Goal: Task Accomplishment & Management: Complete application form

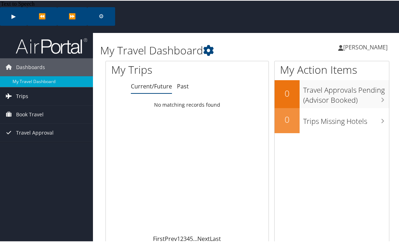
click at [23, 87] on span "Trips" at bounding box center [22, 96] width 12 height 18
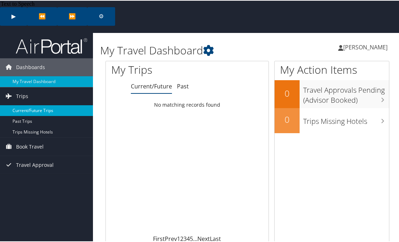
click at [46, 104] on link "Current/Future Trips" at bounding box center [46, 109] width 93 height 11
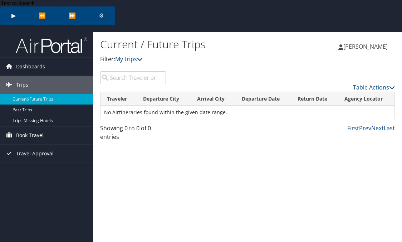
click at [36, 126] on span "Book Travel" at bounding box center [30, 135] width 28 height 18
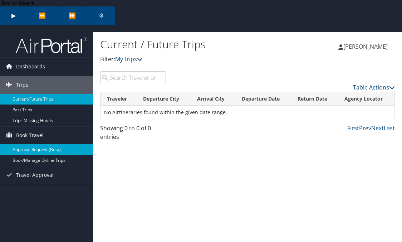
click at [44, 144] on link "Approval Request (Beta)" at bounding box center [46, 149] width 93 height 11
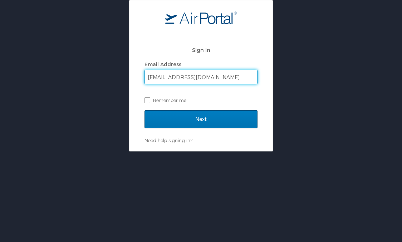
type input "cstewart@lsue.edu"
click at [144, 110] on input "Next" at bounding box center [200, 119] width 113 height 18
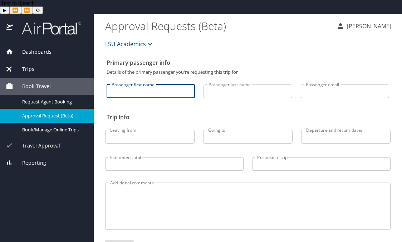
click at [153, 84] on input "Passenger first name" at bounding box center [151, 91] width 88 height 14
type input "Charles"
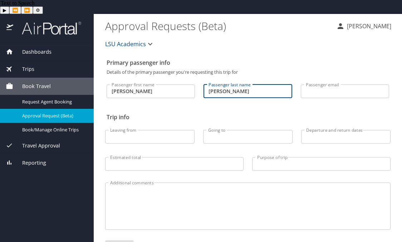
type input "Stewart"
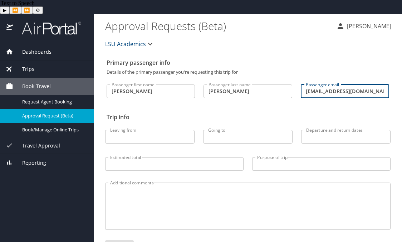
type input "cstewart@lsue.edu"
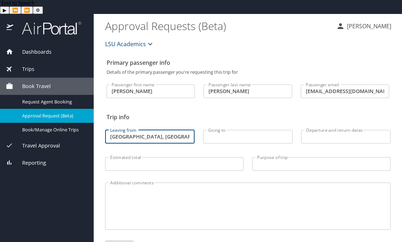
type input "Lake Charles, LA"
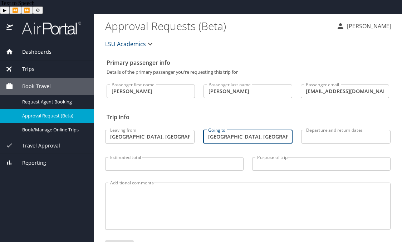
type input "Nashville, TN"
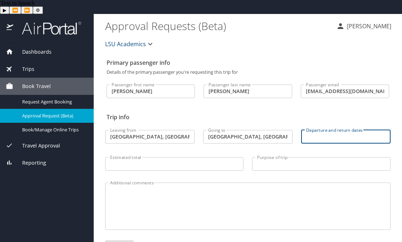
scroll to position [3, 0]
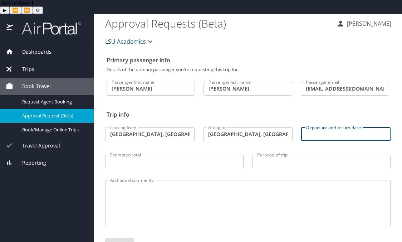
click at [316, 127] on input "Departure and return dates" at bounding box center [345, 134] width 89 height 14
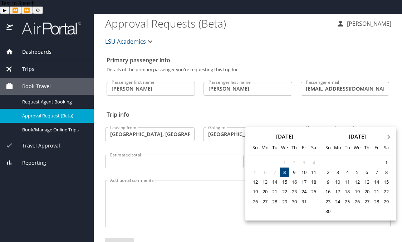
click at [391, 137] on button "Next Month" at bounding box center [389, 133] width 11 height 11
click at [387, 162] on div "6" at bounding box center [387, 163] width 10 height 10
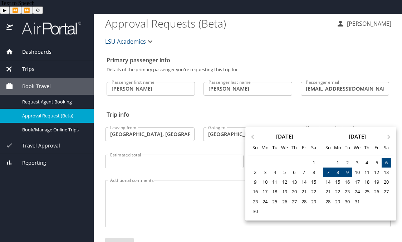
click at [350, 172] on div "9" at bounding box center [348, 172] width 10 height 10
type input "12/06/2025 🠦 12/09/2025"
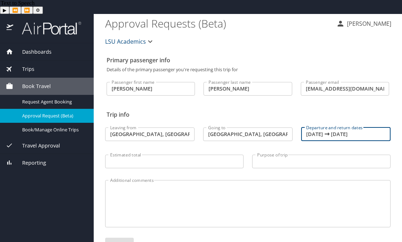
scroll to position [14, 0]
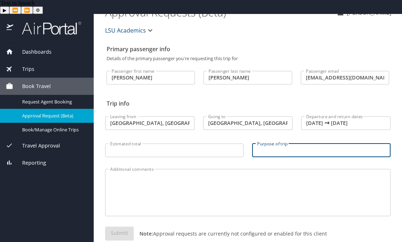
click at [282, 143] on input "Purpose of trip" at bounding box center [321, 150] width 138 height 14
type input "Attend SACSCOC Conference"
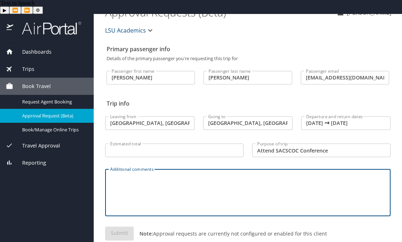
drag, startPoint x: 194, startPoint y: 172, endPoint x: 202, endPoint y: 173, distance: 8.7
click at [195, 176] on textarea "Additional comments" at bounding box center [247, 193] width 275 height 34
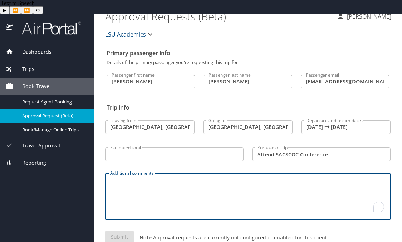
scroll to position [0, 0]
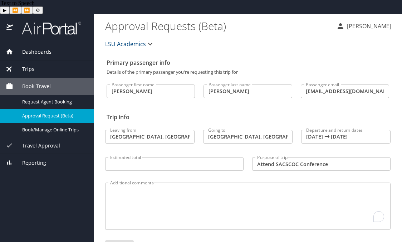
click at [150, 43] on icon "button" at bounding box center [150, 44] width 4 height 3
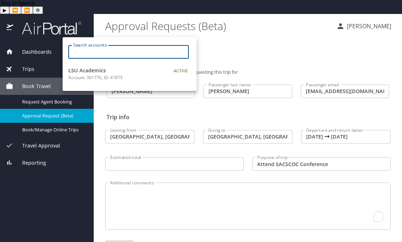
click at [139, 49] on input "Search accounts" at bounding box center [131, 52] width 116 height 14
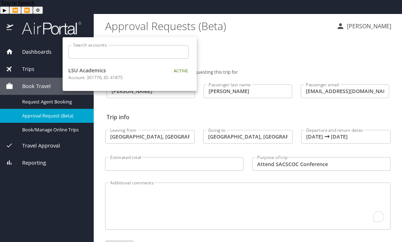
drag, startPoint x: 244, startPoint y: 43, endPoint x: 247, endPoint y: 45, distance: 4.3
click at [244, 43] on div at bounding box center [201, 121] width 402 height 242
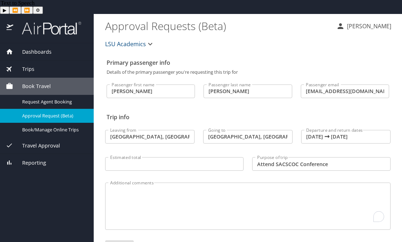
click at [246, 57] on h2 "Primary passenger info" at bounding box center [248, 62] width 282 height 11
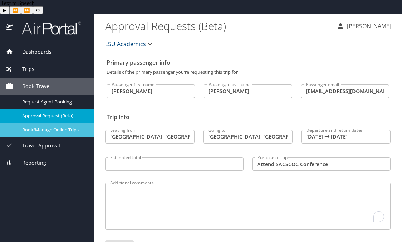
click at [55, 126] on span "Book/Manage Online Trips" at bounding box center [53, 129] width 63 height 7
